Goal: Information Seeking & Learning: Check status

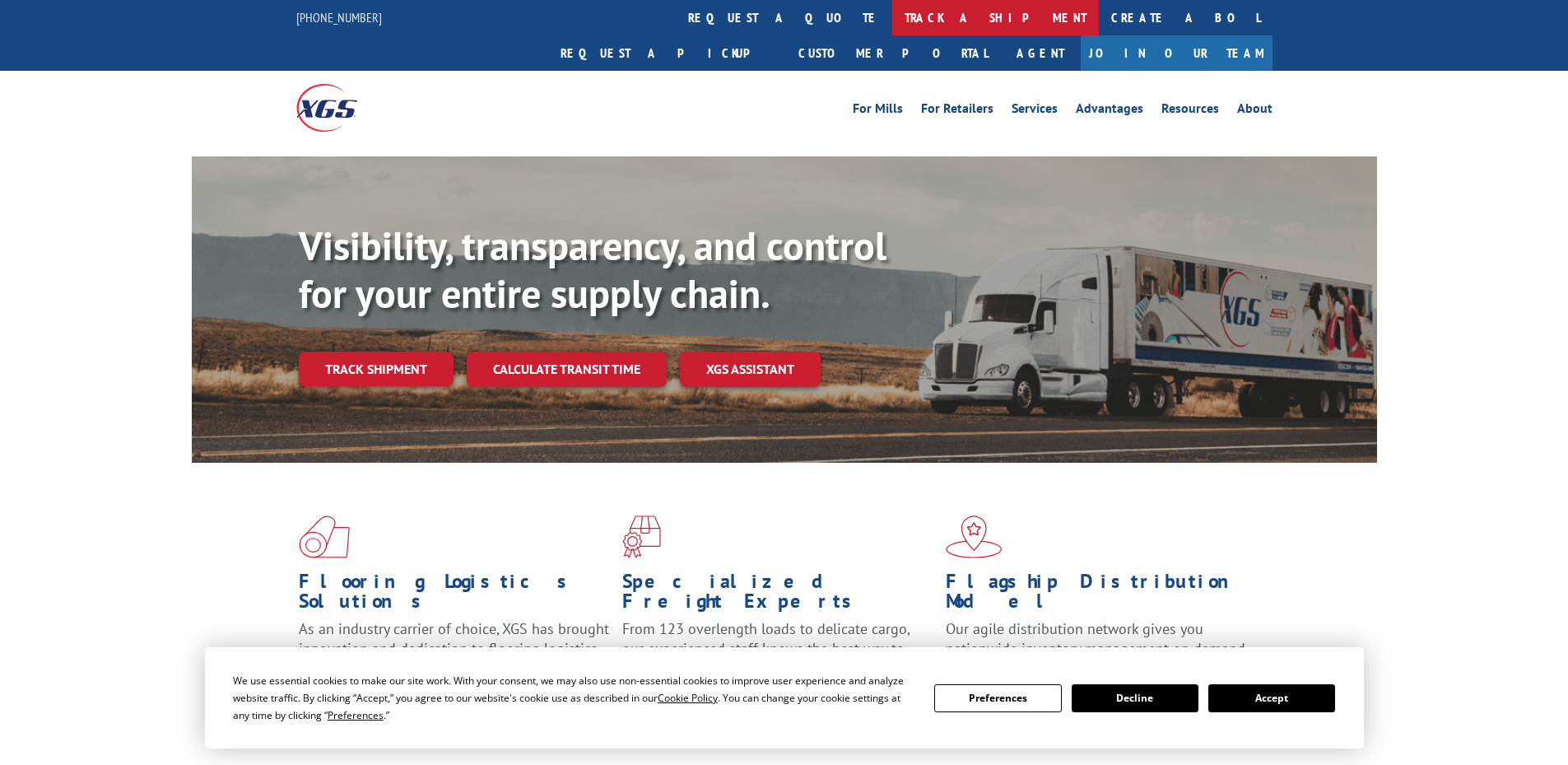
click at [892, 20] on link "track a shipment" at bounding box center [995, 18] width 206 height 35
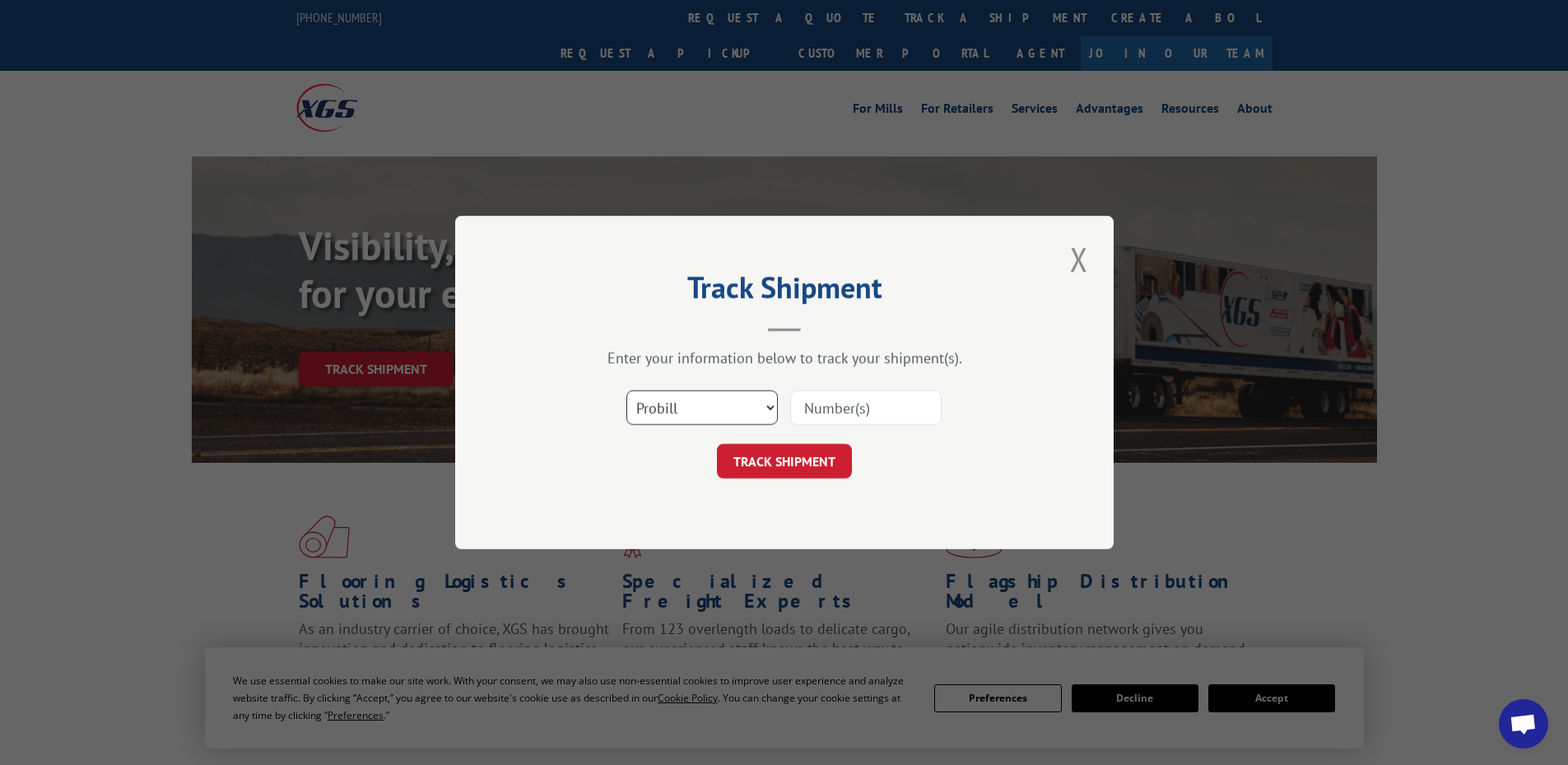
click at [706, 407] on select "Select category... Probill BOL PO" at bounding box center [702, 407] width 152 height 34
select select "bol"
click at [626, 390] on select "Select category... Probill BOL PO" at bounding box center [702, 407] width 152 height 34
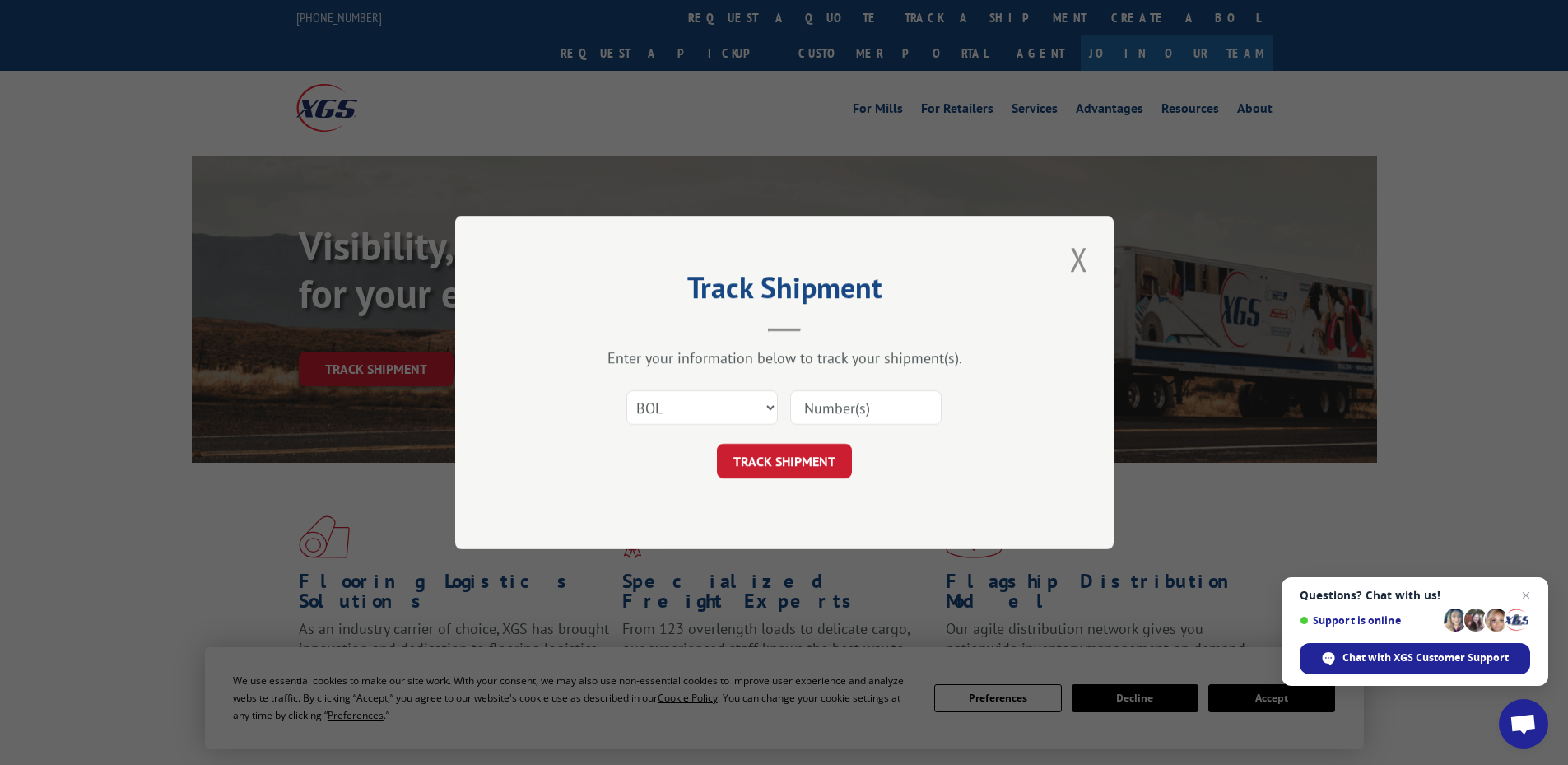
click at [903, 413] on input at bounding box center [866, 407] width 152 height 34
paste input "4944931"
type input "4944931"
click at [743, 469] on button "TRACK SHIPMENT" at bounding box center [784, 461] width 135 height 34
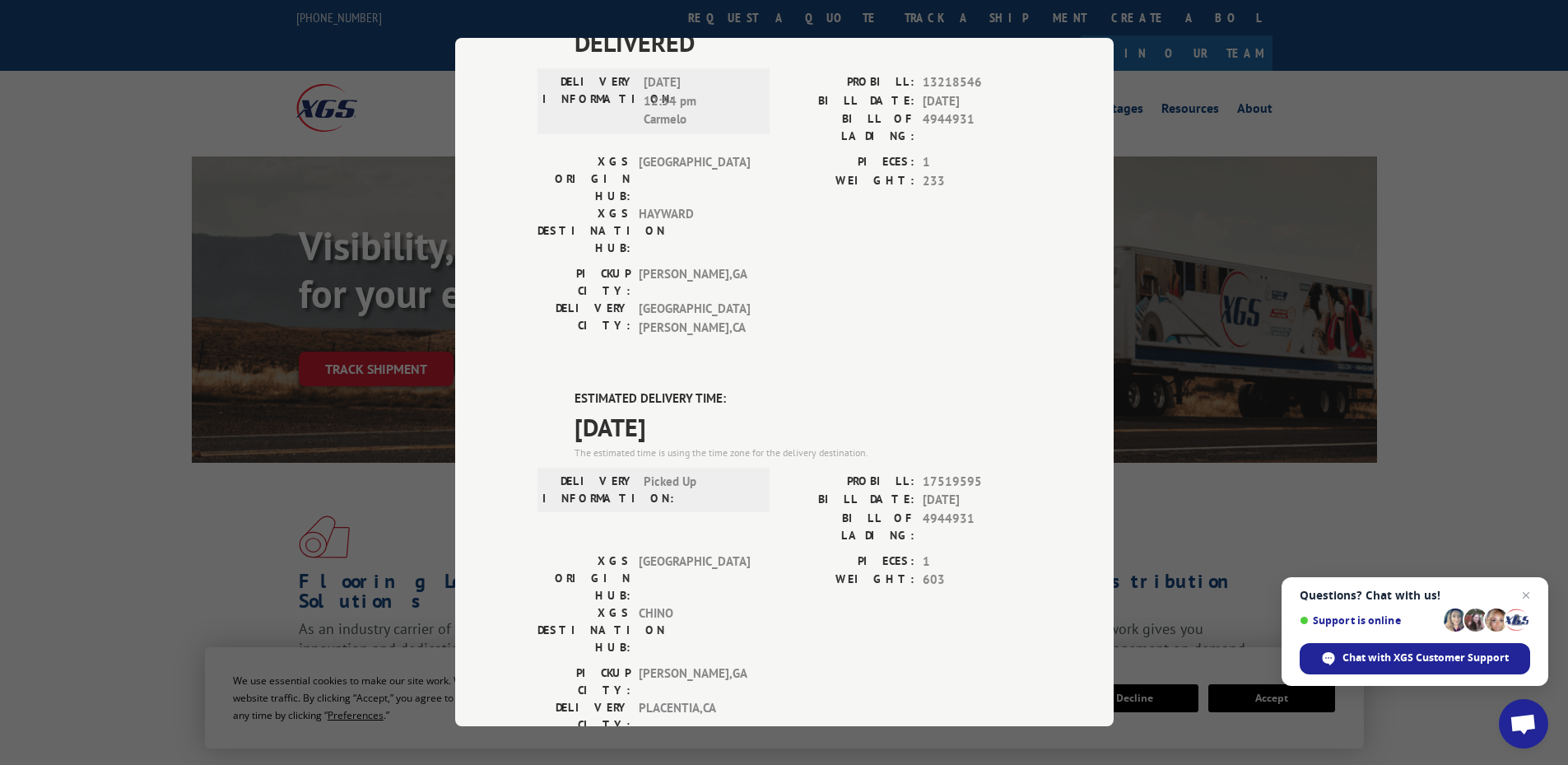
scroll to position [75, 0]
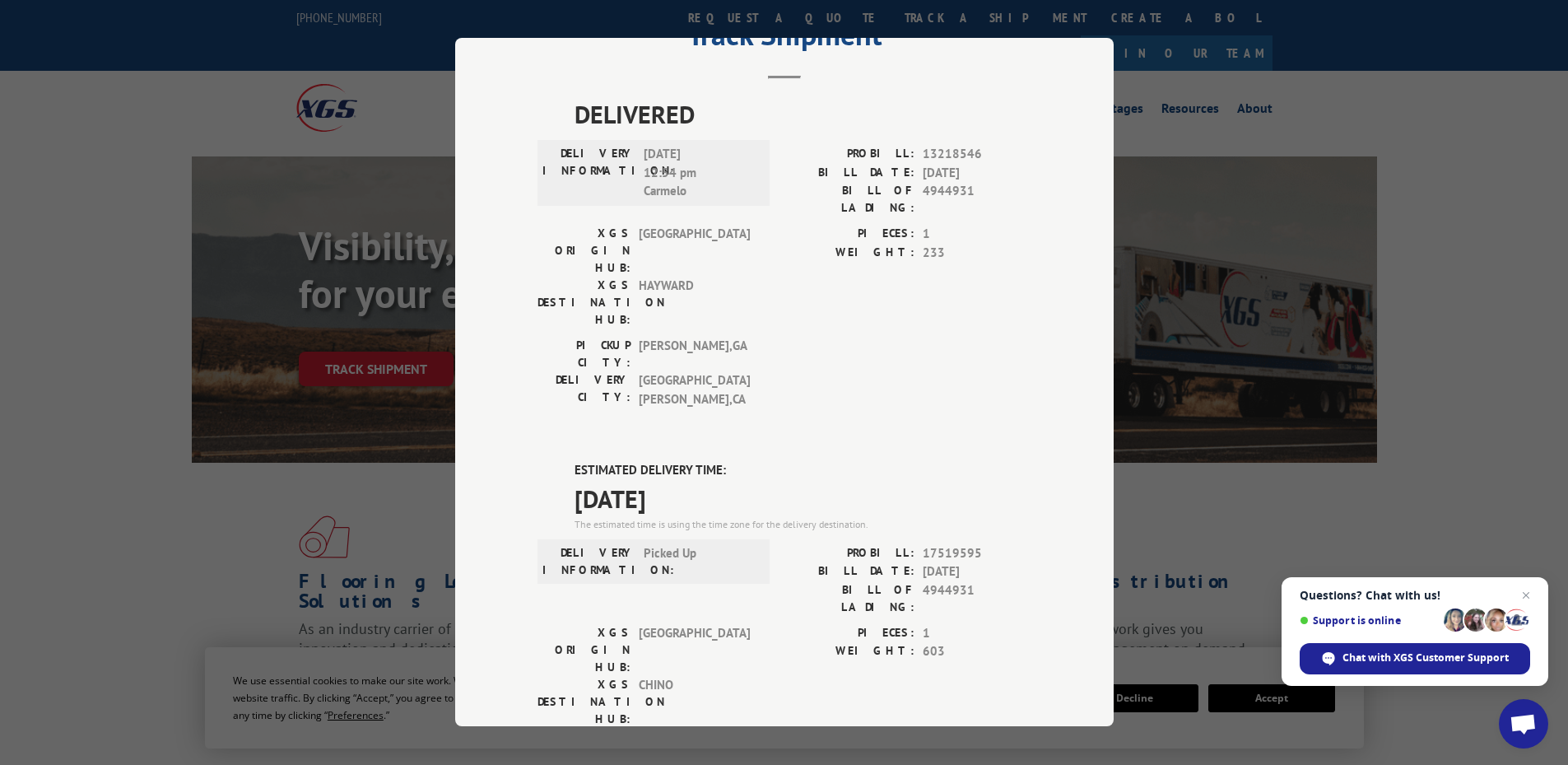
drag, startPoint x: 567, startPoint y: 371, endPoint x: 725, endPoint y: 413, distance: 163.5
click at [725, 462] on div "ESTIMATED DELIVERY TIME: [DATE] The estimated time is using the time zone for t…" at bounding box center [784, 758] width 494 height 592
copy div "ESTIMATED DELIVERY TIME: [DATE]"
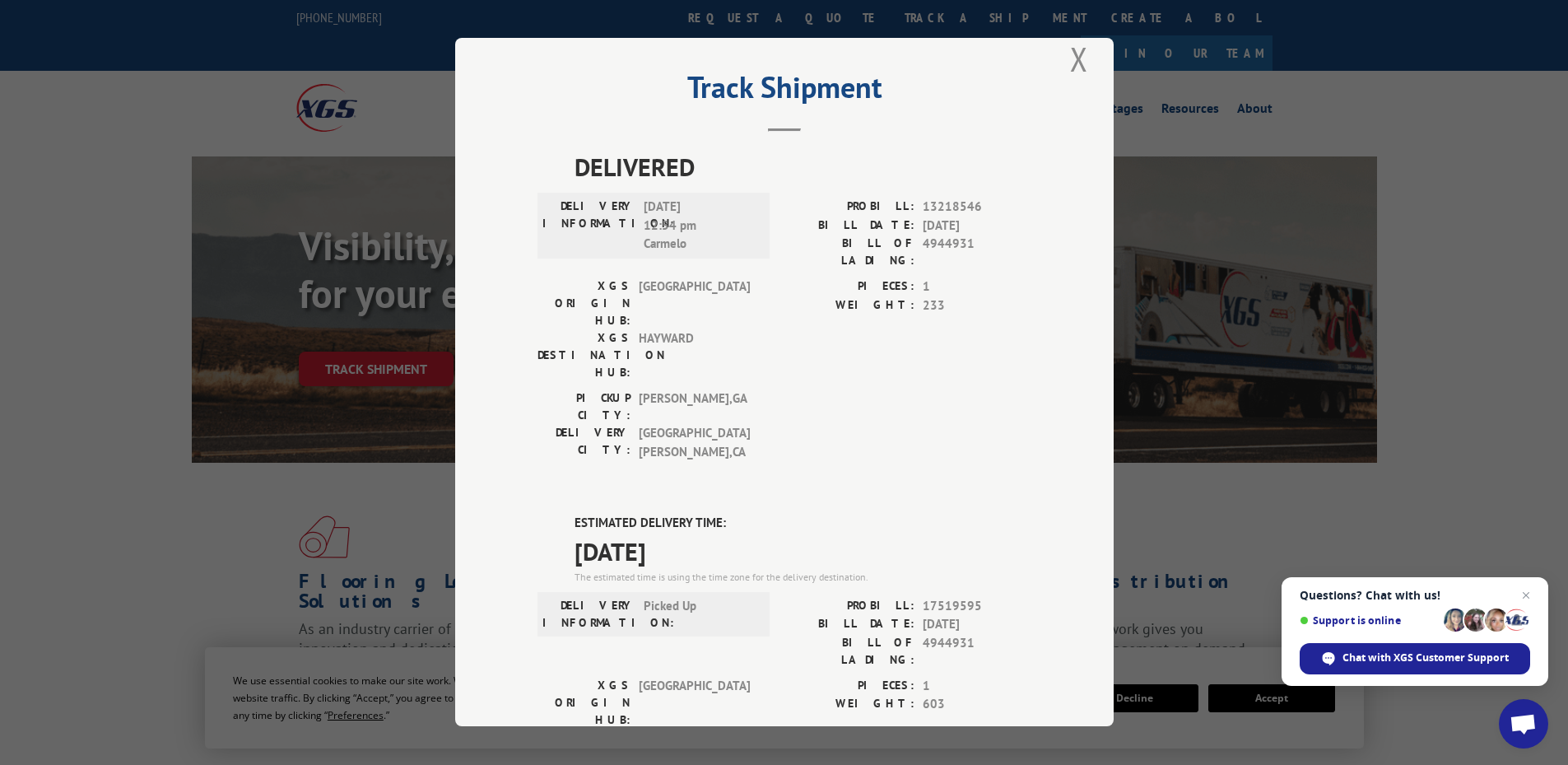
scroll to position [0, 0]
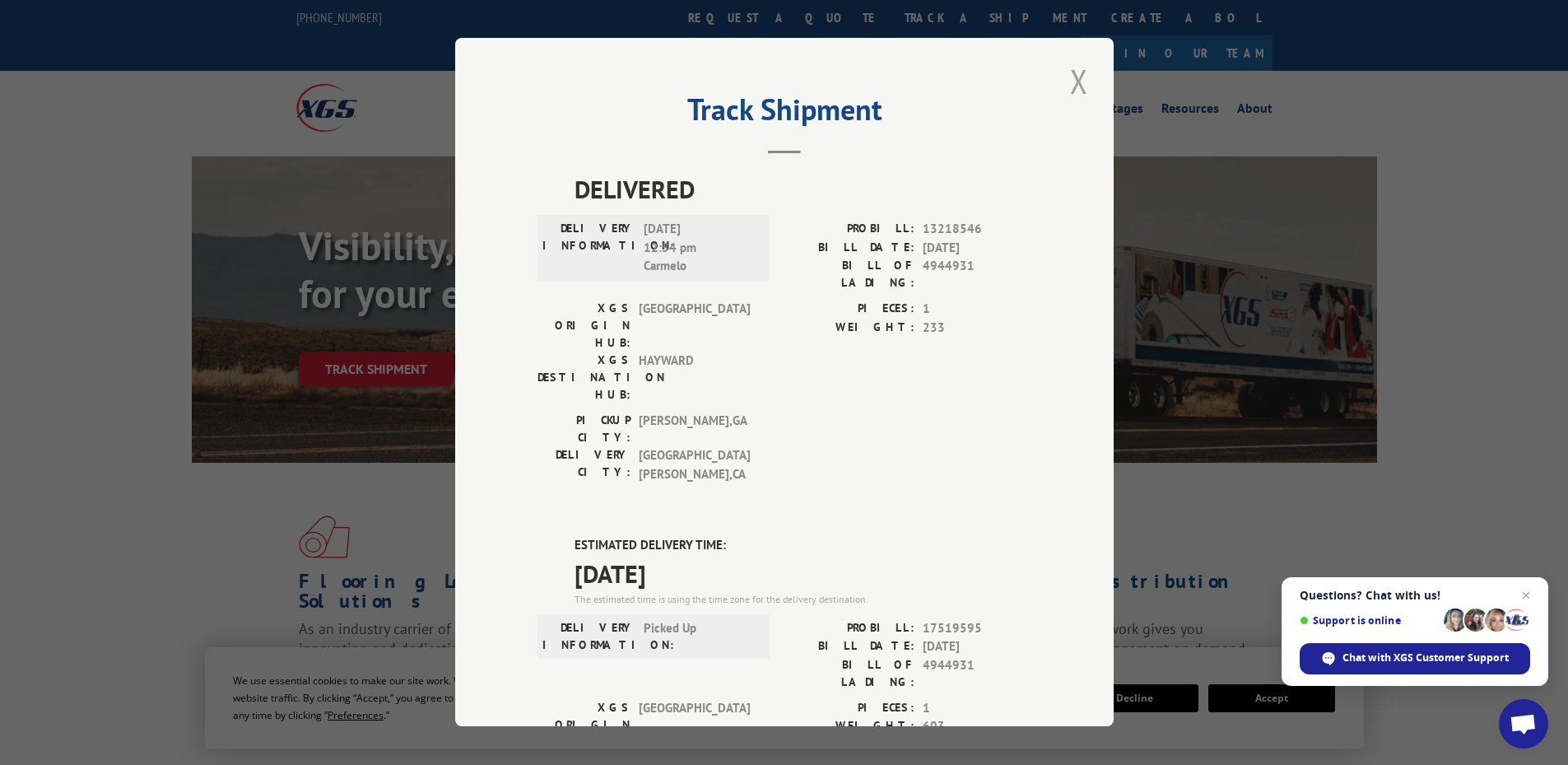
click at [1067, 84] on button "Close modal" at bounding box center [1079, 80] width 28 height 45
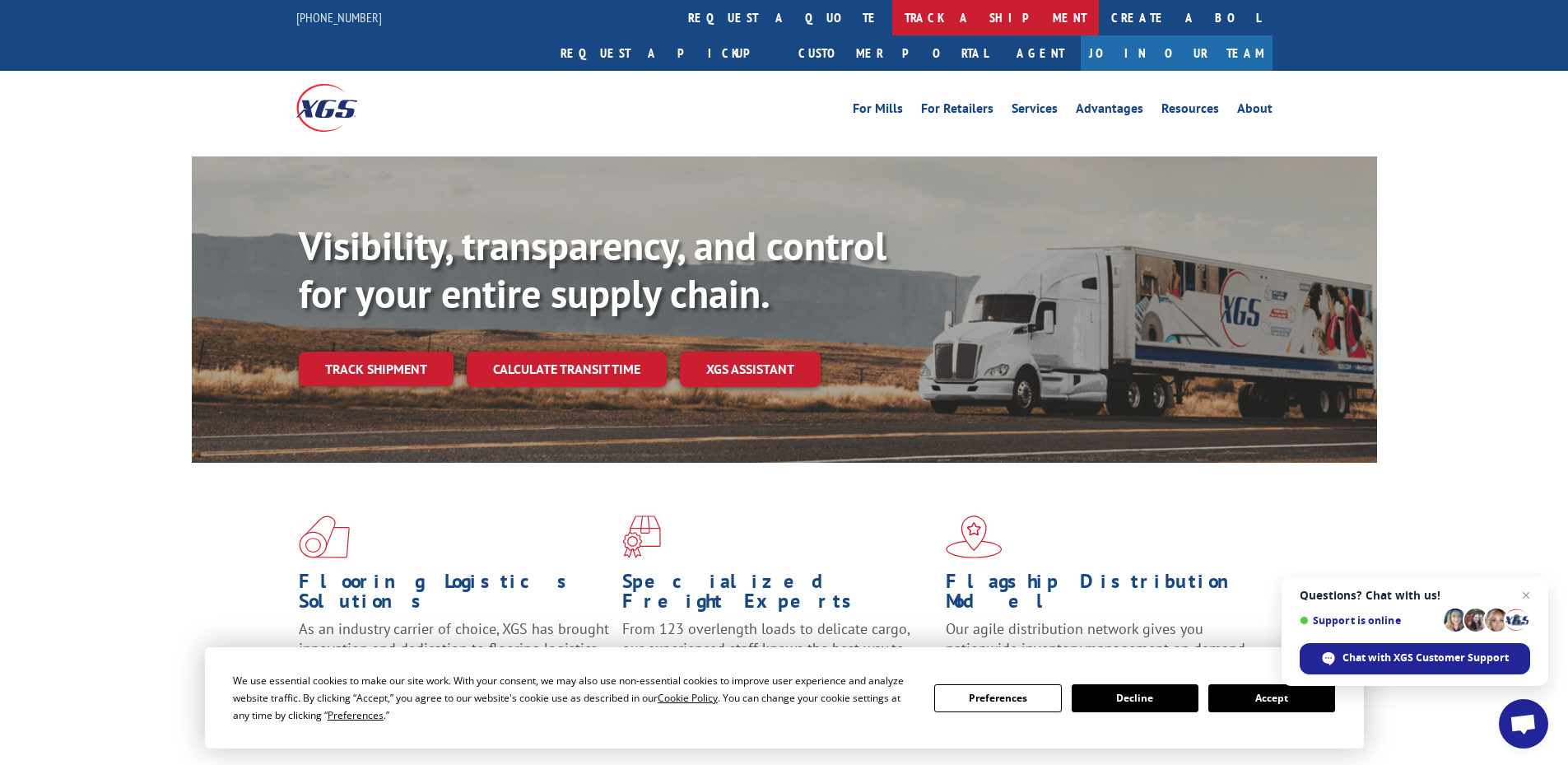
click at [892, 11] on link "track a shipment" at bounding box center [995, 18] width 206 height 35
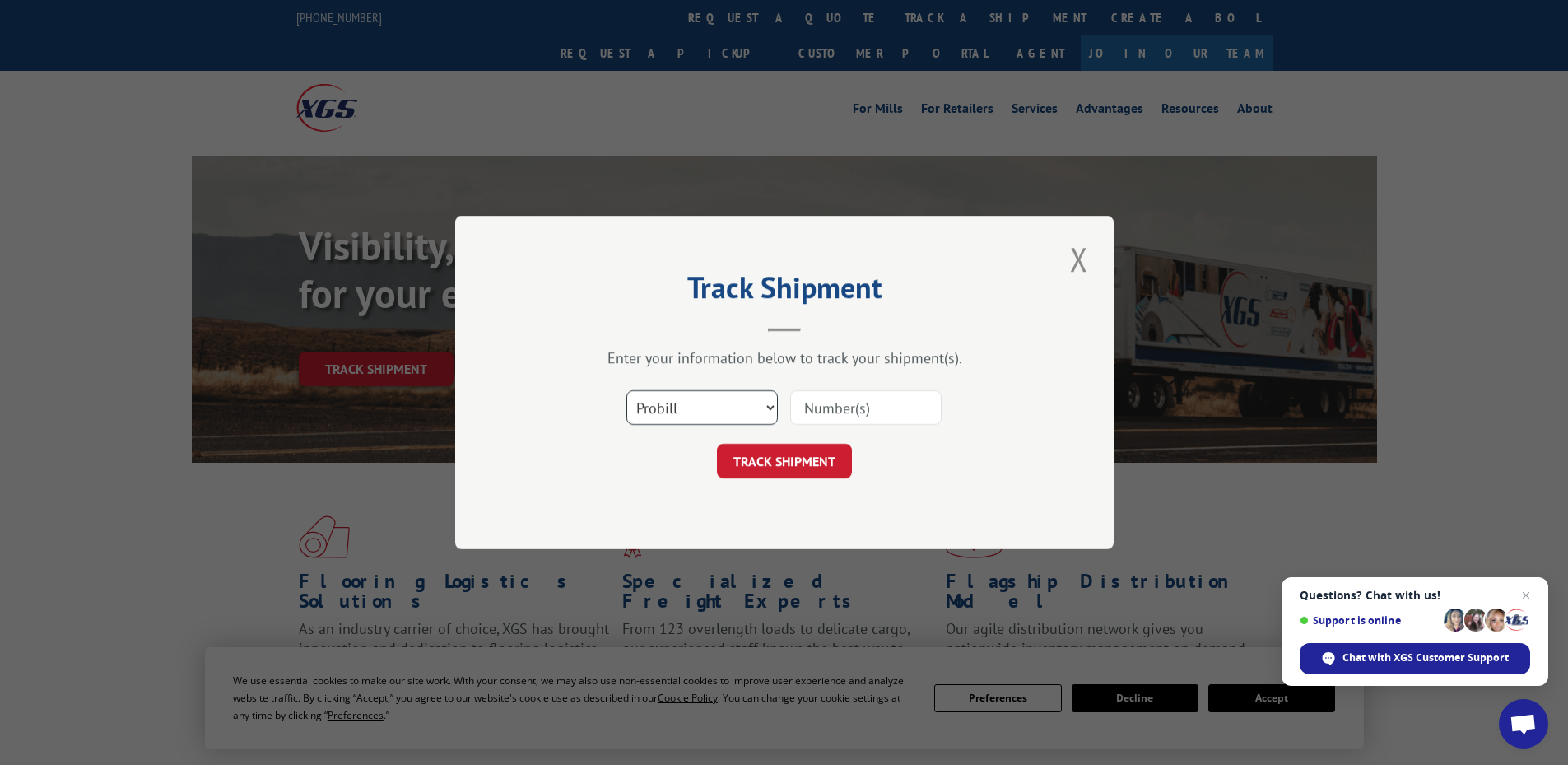
click at [664, 413] on select "Select category... Probill BOL PO" at bounding box center [702, 407] width 152 height 34
select select "bol"
click at [626, 390] on select "Select category... Probill BOL PO" at bounding box center [702, 407] width 152 height 34
click at [891, 413] on input at bounding box center [866, 407] width 152 height 34
drag, startPoint x: 894, startPoint y: 408, endPoint x: 906, endPoint y: 399, distance: 15.0
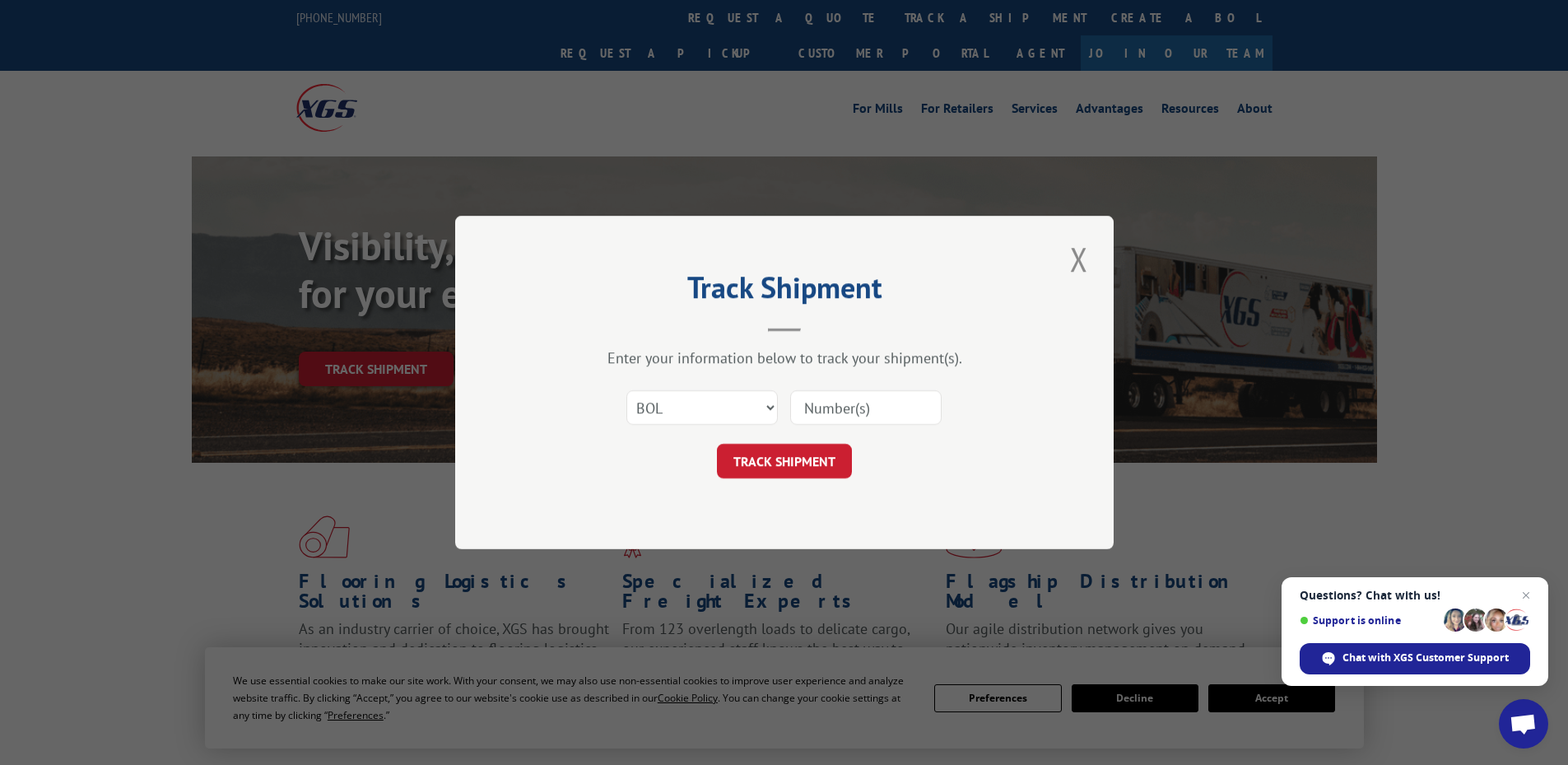
paste input "5938961"
type input "5938961"
click at [769, 450] on button "TRACK SHIPMENT" at bounding box center [784, 461] width 135 height 34
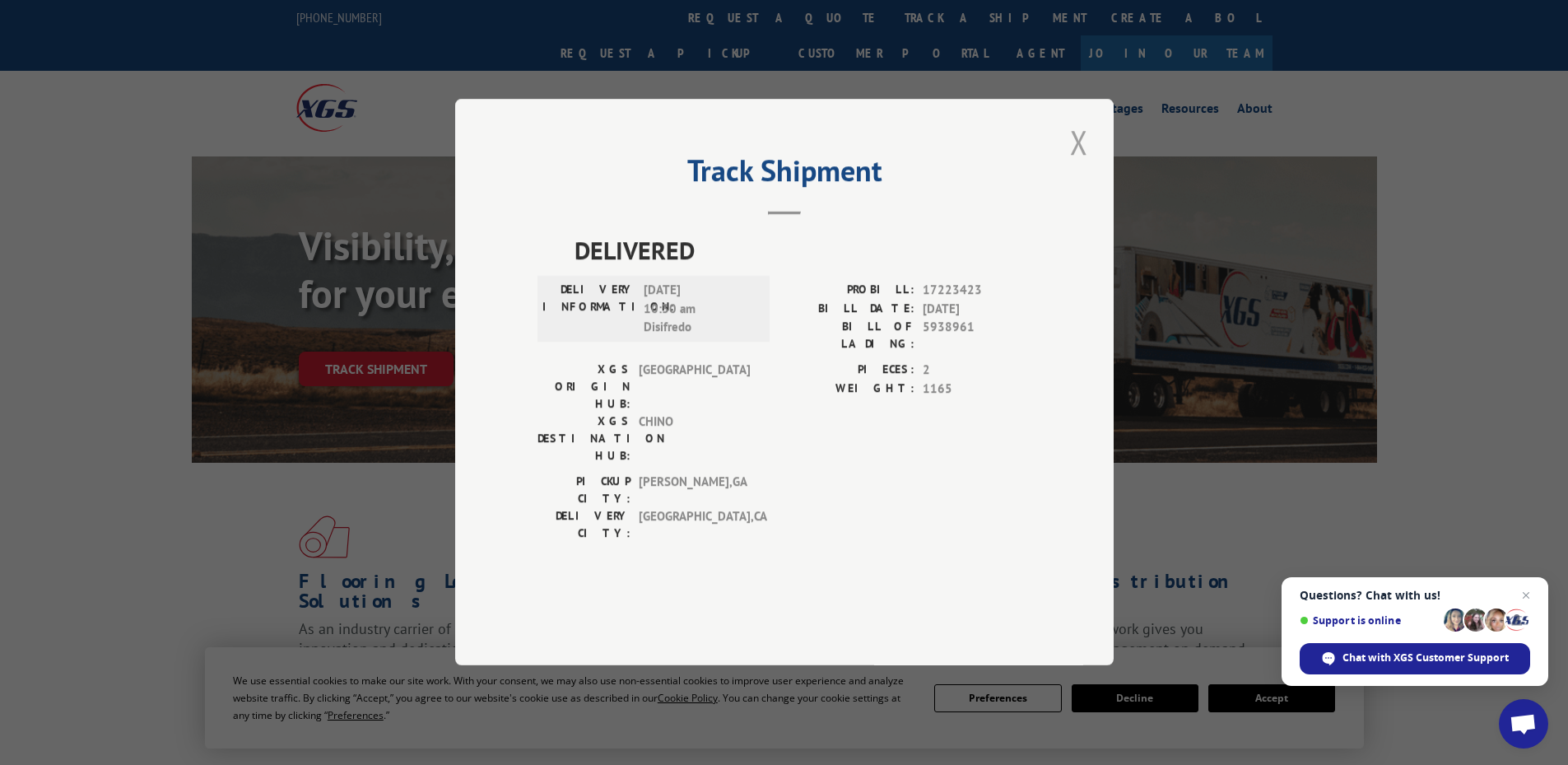
click at [1077, 165] on button "Close modal" at bounding box center [1079, 141] width 28 height 45
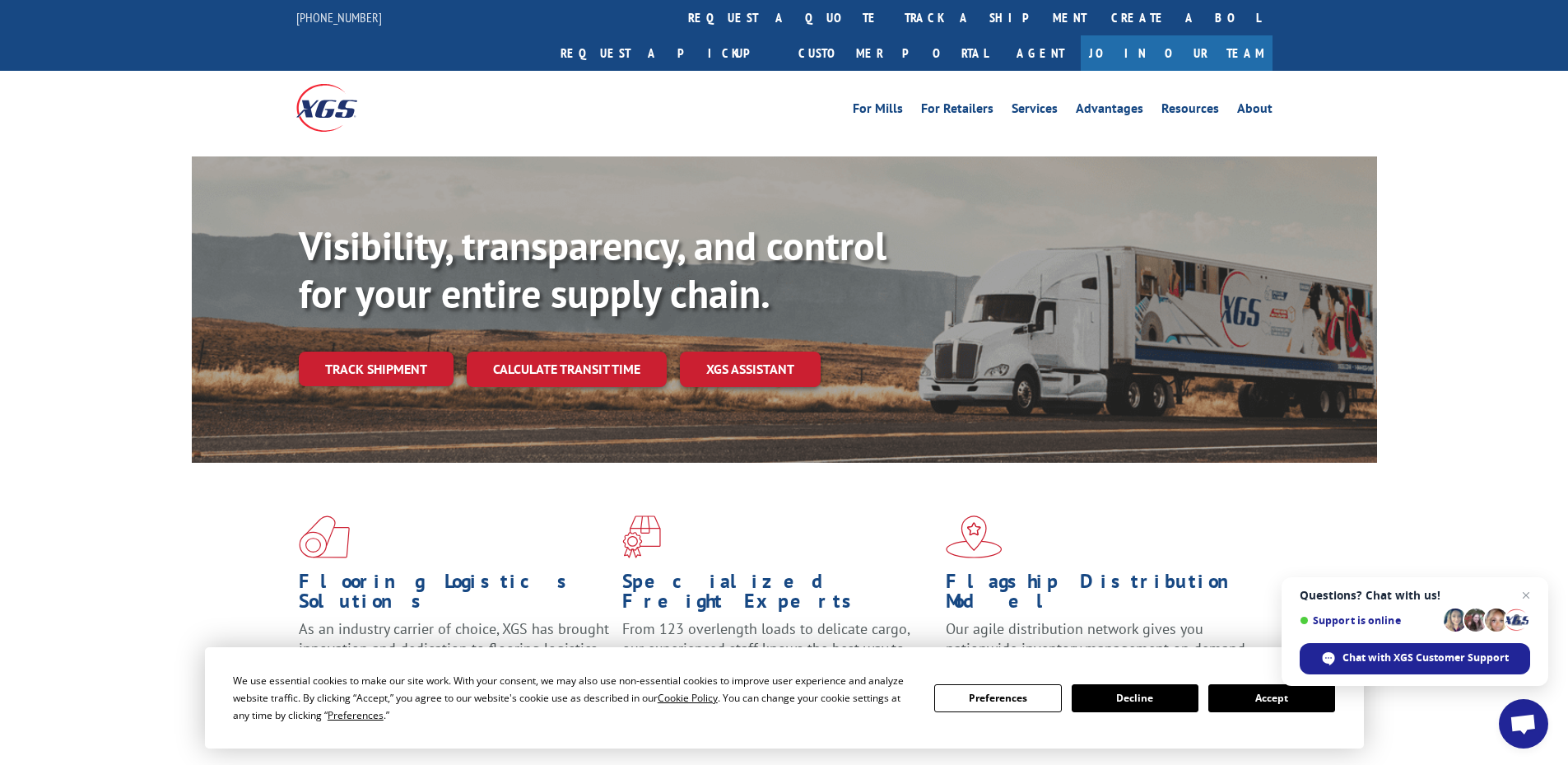
drag, startPoint x: 731, startPoint y: 11, endPoint x: 819, endPoint y: 31, distance: 90.2
click at [892, 11] on link "track a shipment" at bounding box center [995, 18] width 206 height 35
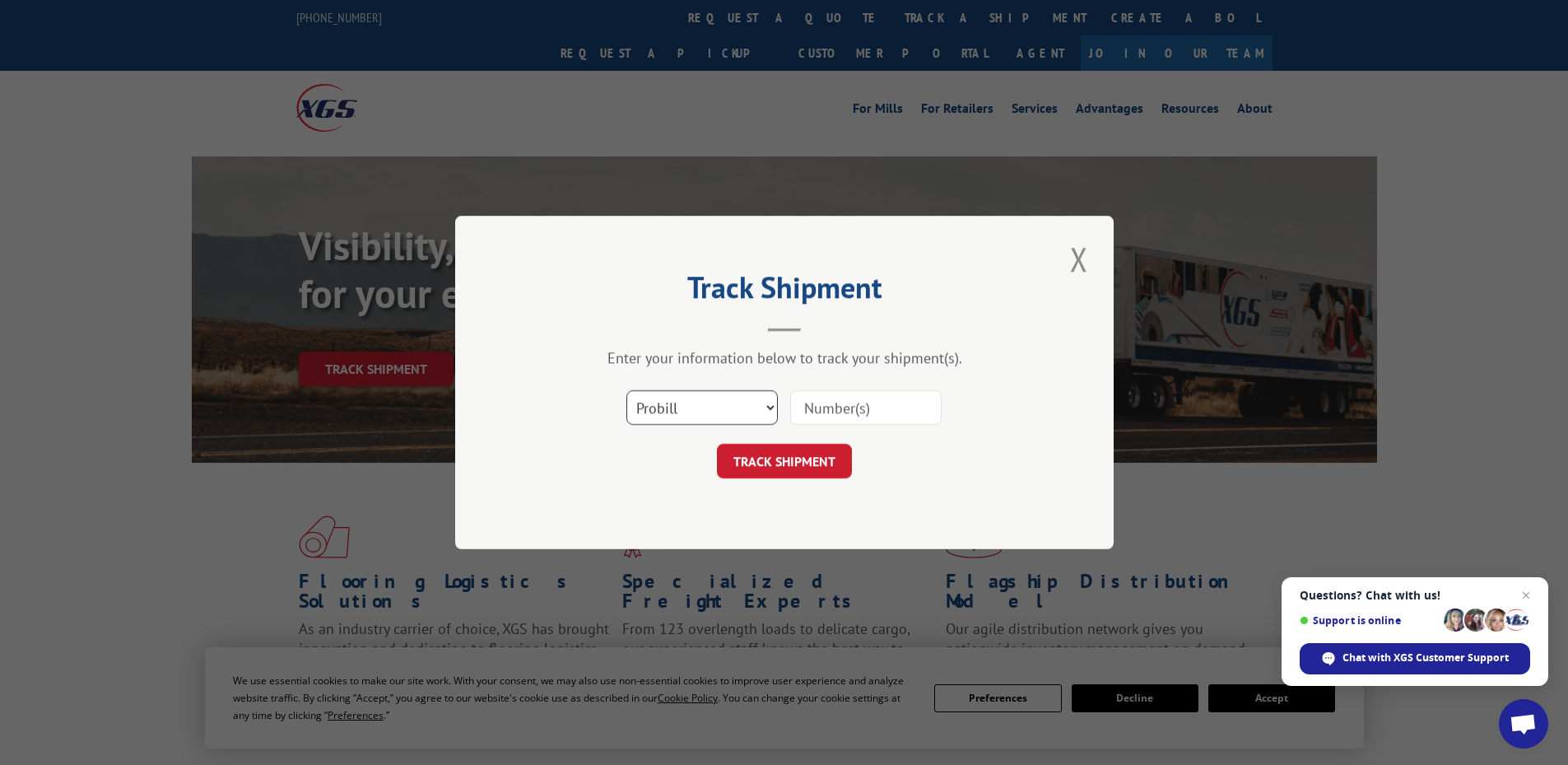
drag, startPoint x: 667, startPoint y: 405, endPoint x: 747, endPoint y: 398, distance: 80.3
click at [667, 405] on select "Select category... Probill BOL PO" at bounding box center [702, 407] width 152 height 34
select select "bol"
click at [626, 390] on select "Select category... Probill BOL PO" at bounding box center [702, 407] width 152 height 34
click at [906, 405] on input at bounding box center [866, 407] width 152 height 34
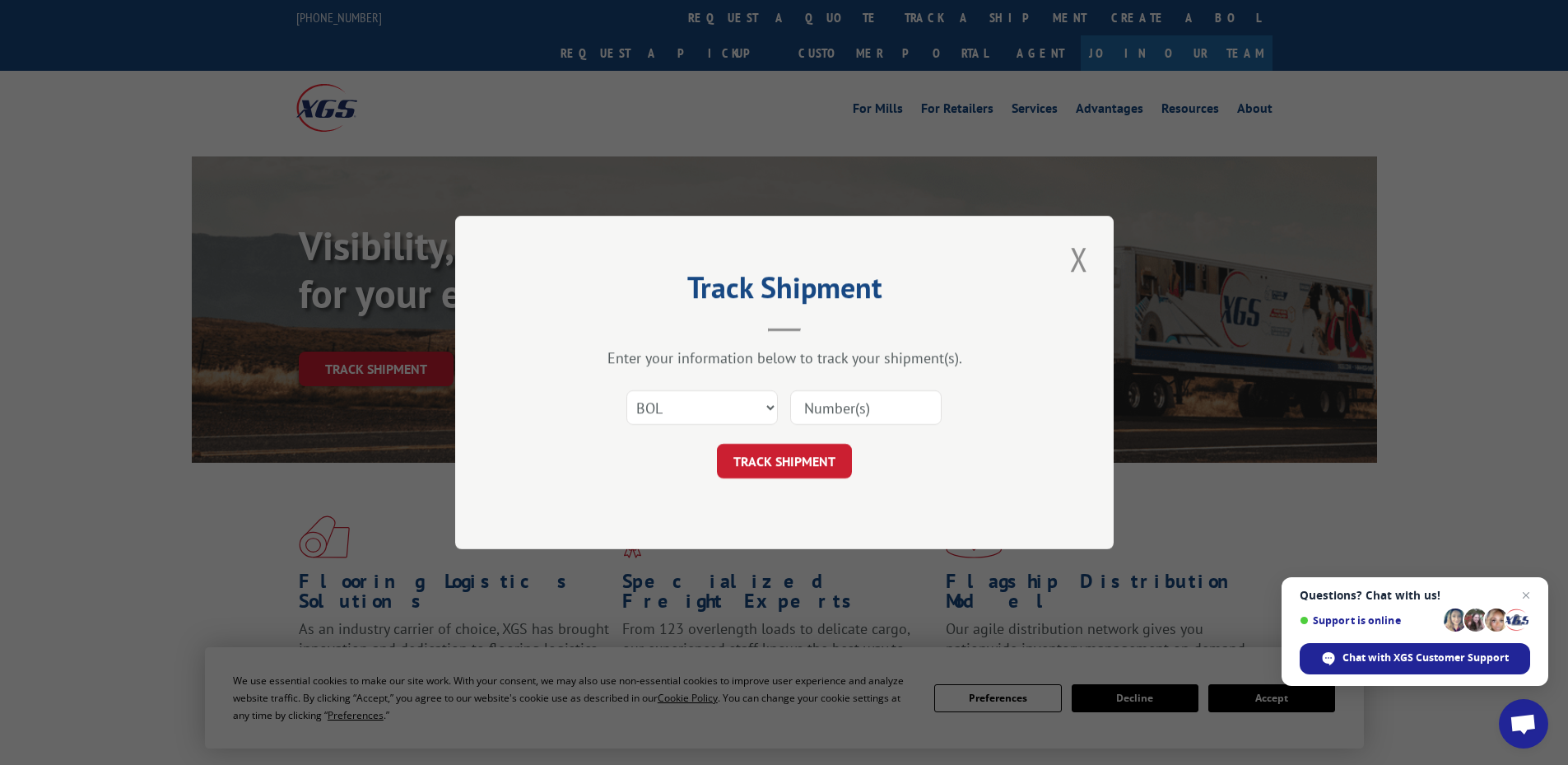
paste input "4944931"
type input "4944931"
click at [751, 460] on button "TRACK SHIPMENT" at bounding box center [784, 461] width 135 height 34
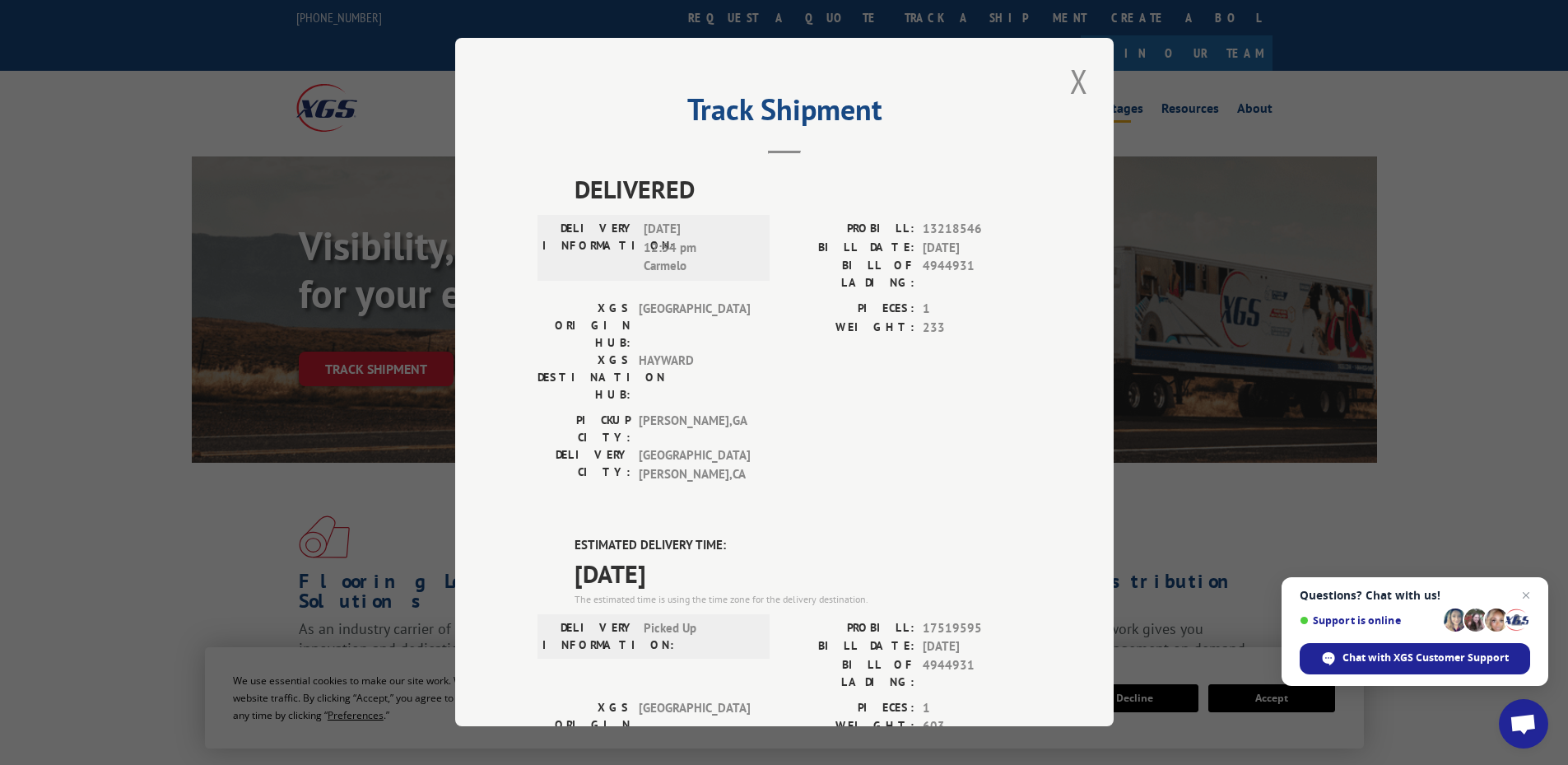
drag, startPoint x: 1065, startPoint y: 79, endPoint x: 1090, endPoint y: 71, distance: 26.2
click at [1071, 77] on button "Close modal" at bounding box center [1079, 80] width 28 height 45
